Goal: Information Seeking & Learning: Find specific fact

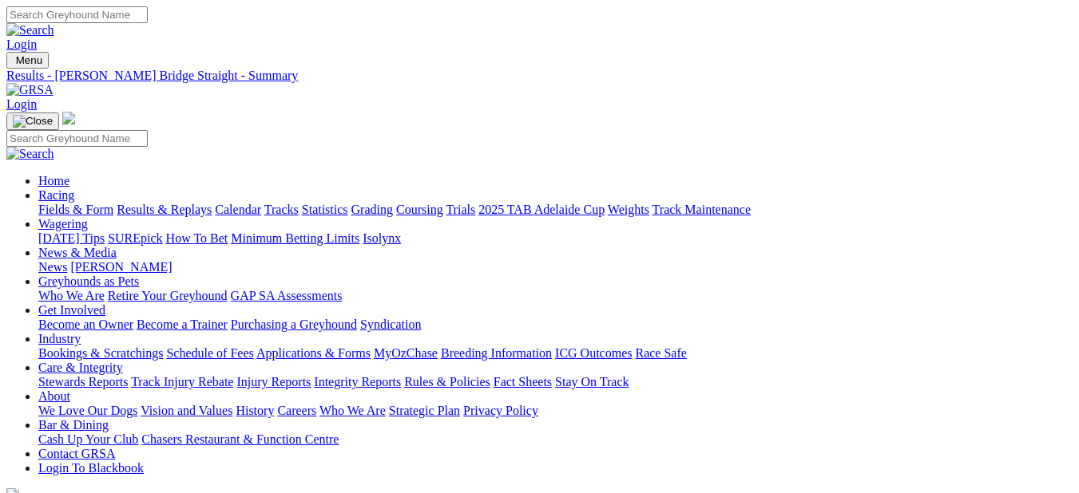
click at [212, 203] on link "Results & Replays" at bounding box center [164, 210] width 95 height 14
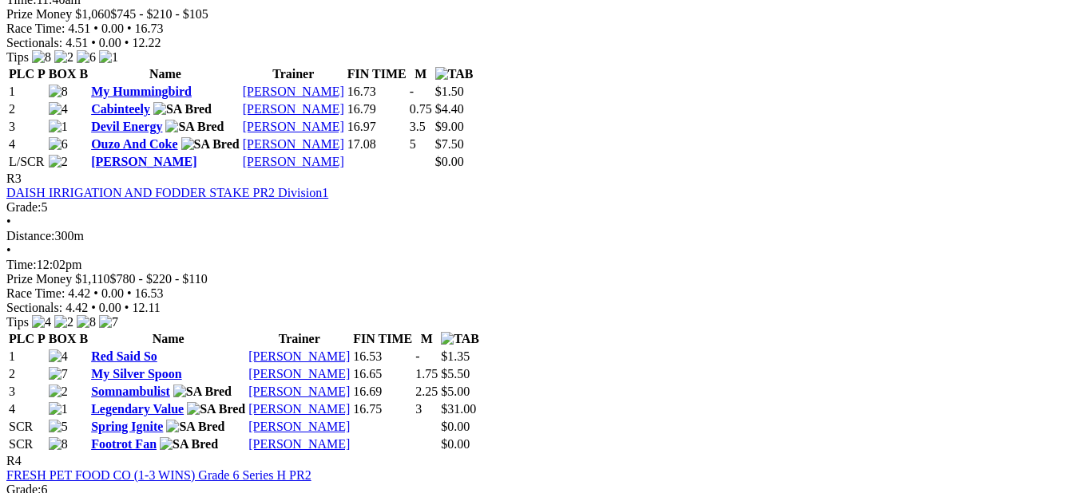
scroll to position [1164, 0]
